Goal: Information Seeking & Learning: Check status

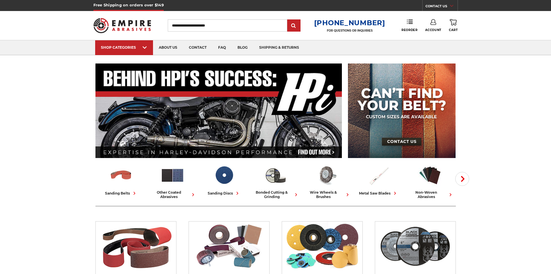
click at [437, 22] on link "Account" at bounding box center [433, 25] width 16 height 13
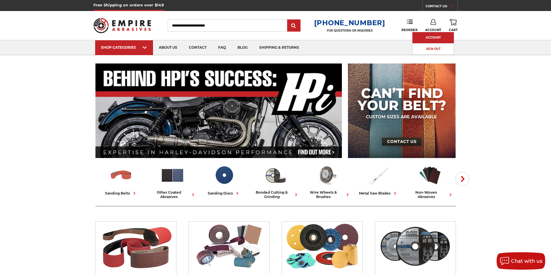
click at [434, 33] on link "Account" at bounding box center [433, 37] width 41 height 11
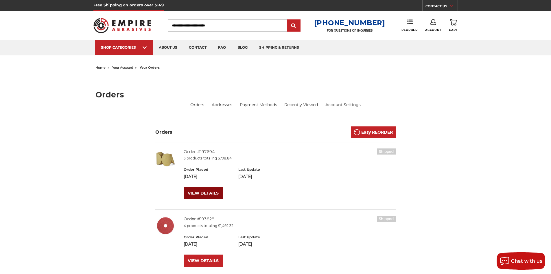
click at [200, 194] on link "VIEW DETAILS" at bounding box center [203, 193] width 39 height 12
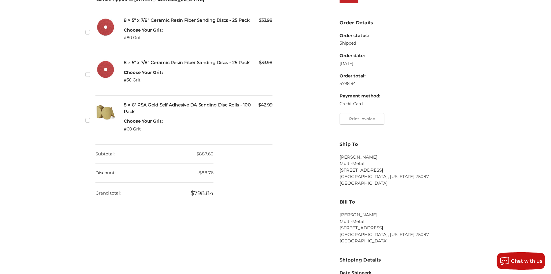
scroll to position [289, 0]
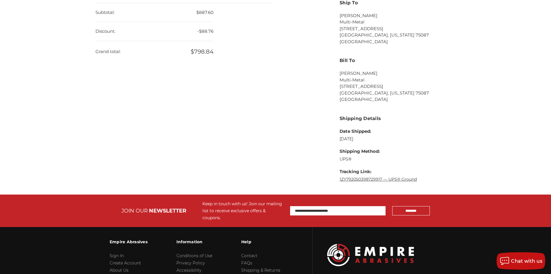
click at [373, 179] on link "1ZY792050398729917 — UPS® Ground" at bounding box center [378, 178] width 77 height 5
